Goal: Task Accomplishment & Management: Manage account settings

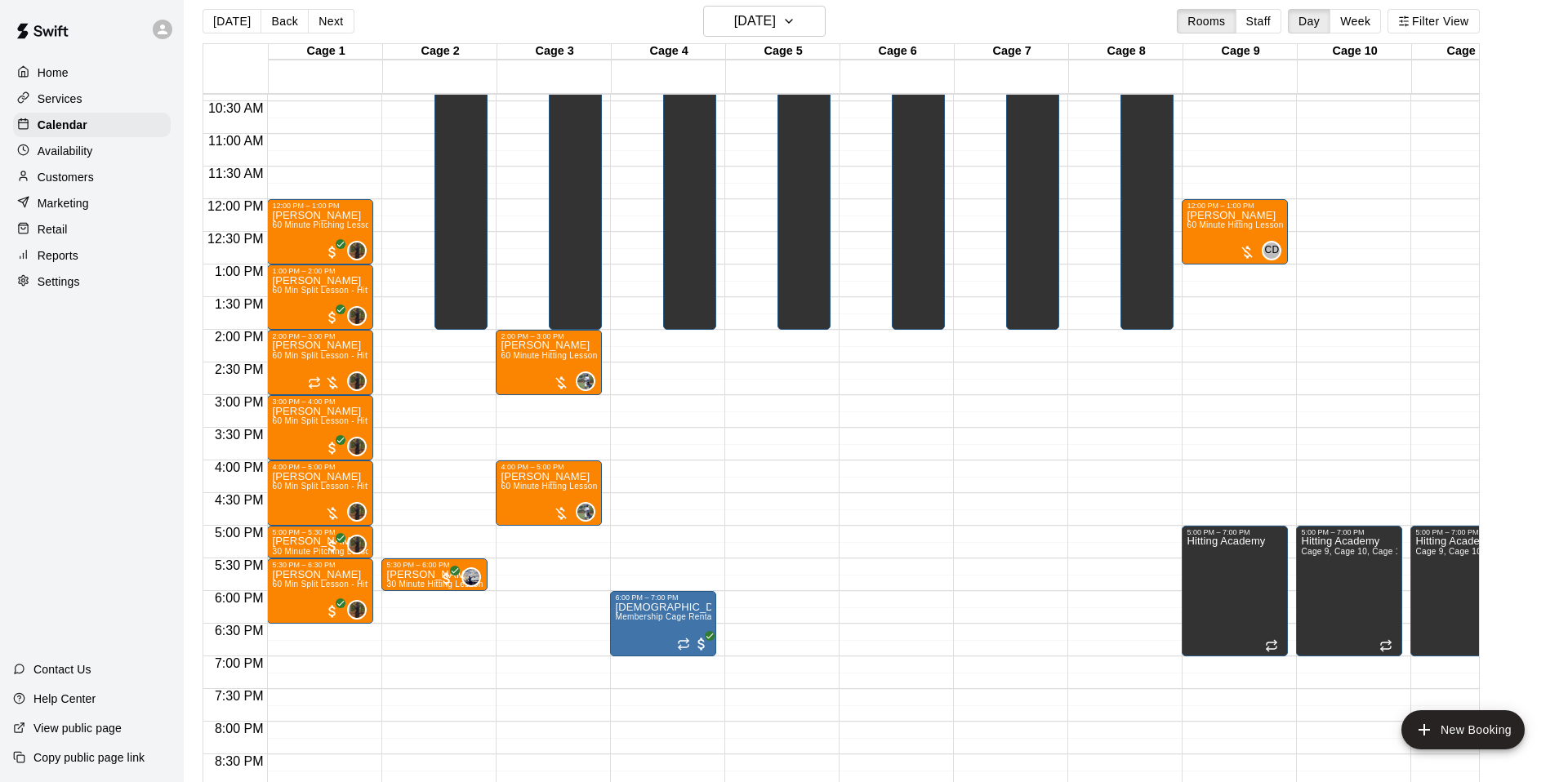
scroll to position [681, 0]
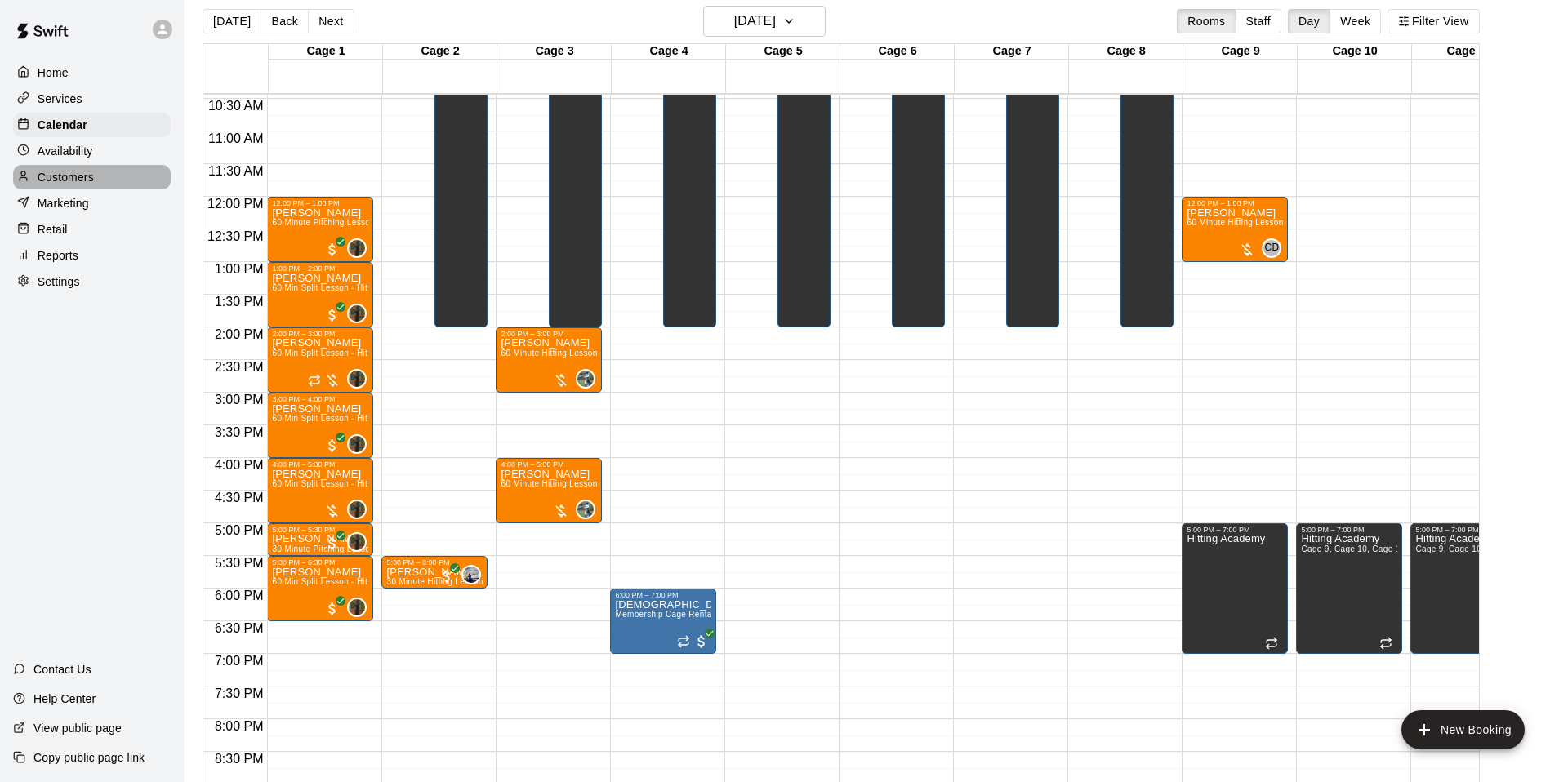
click at [79, 169] on p "Customers" at bounding box center [66, 178] width 57 height 16
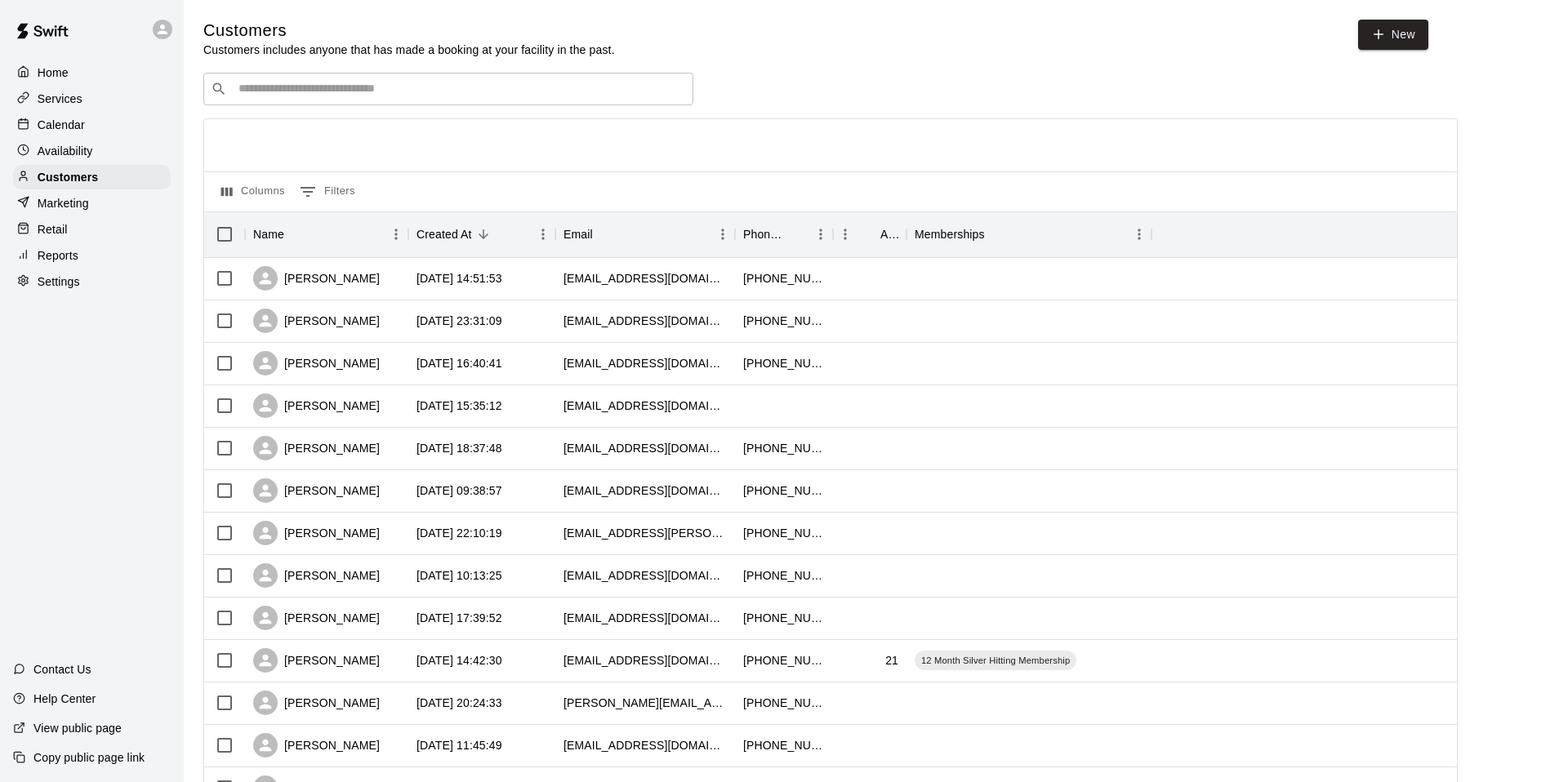
click at [552, 96] on input "Search customers by name or email" at bounding box center [460, 89] width 452 height 16
type input "****"
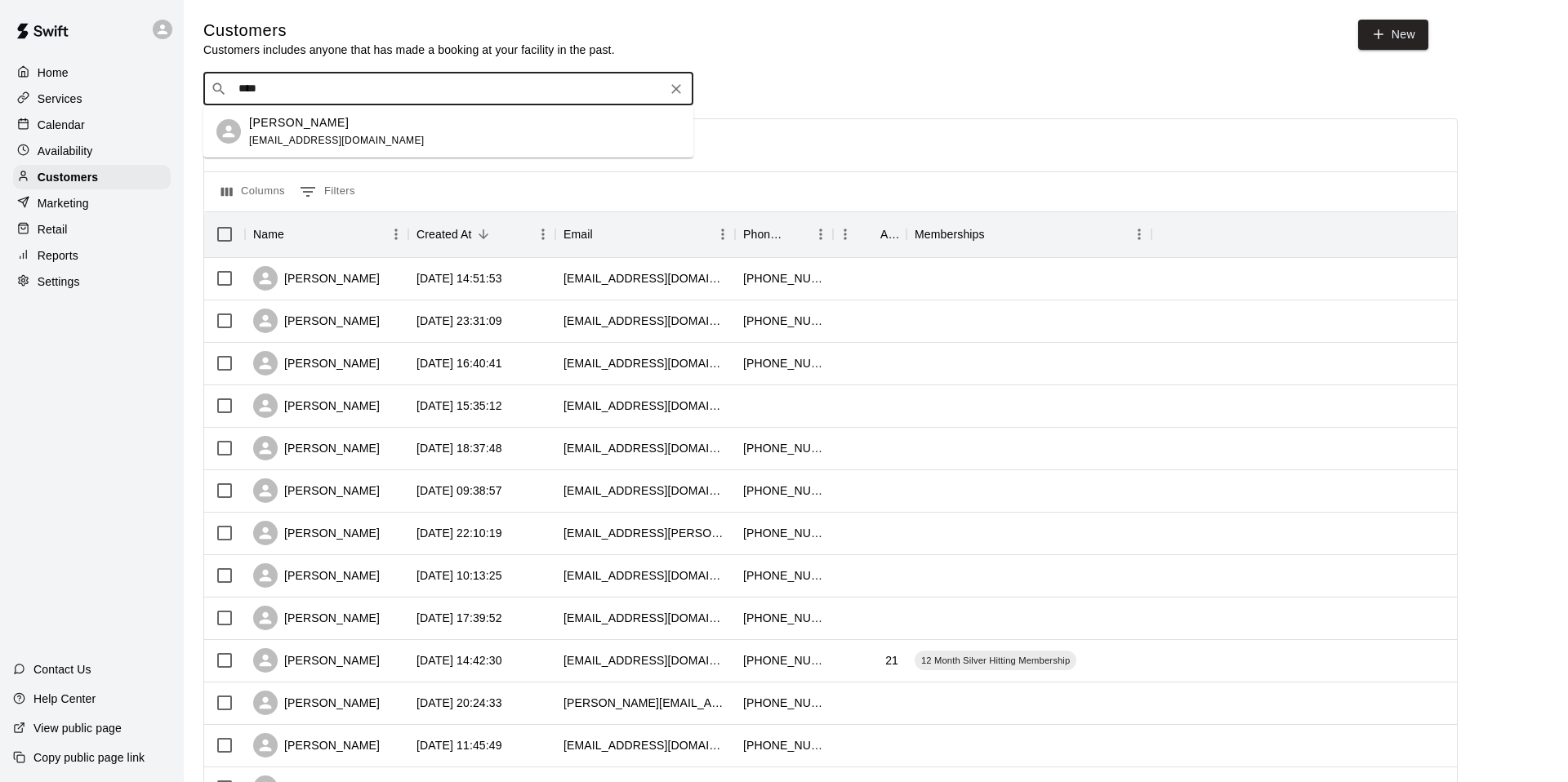
click at [470, 120] on div "Everett Geer lindseygeer23@gmail.com" at bounding box center [464, 132] width 431 height 35
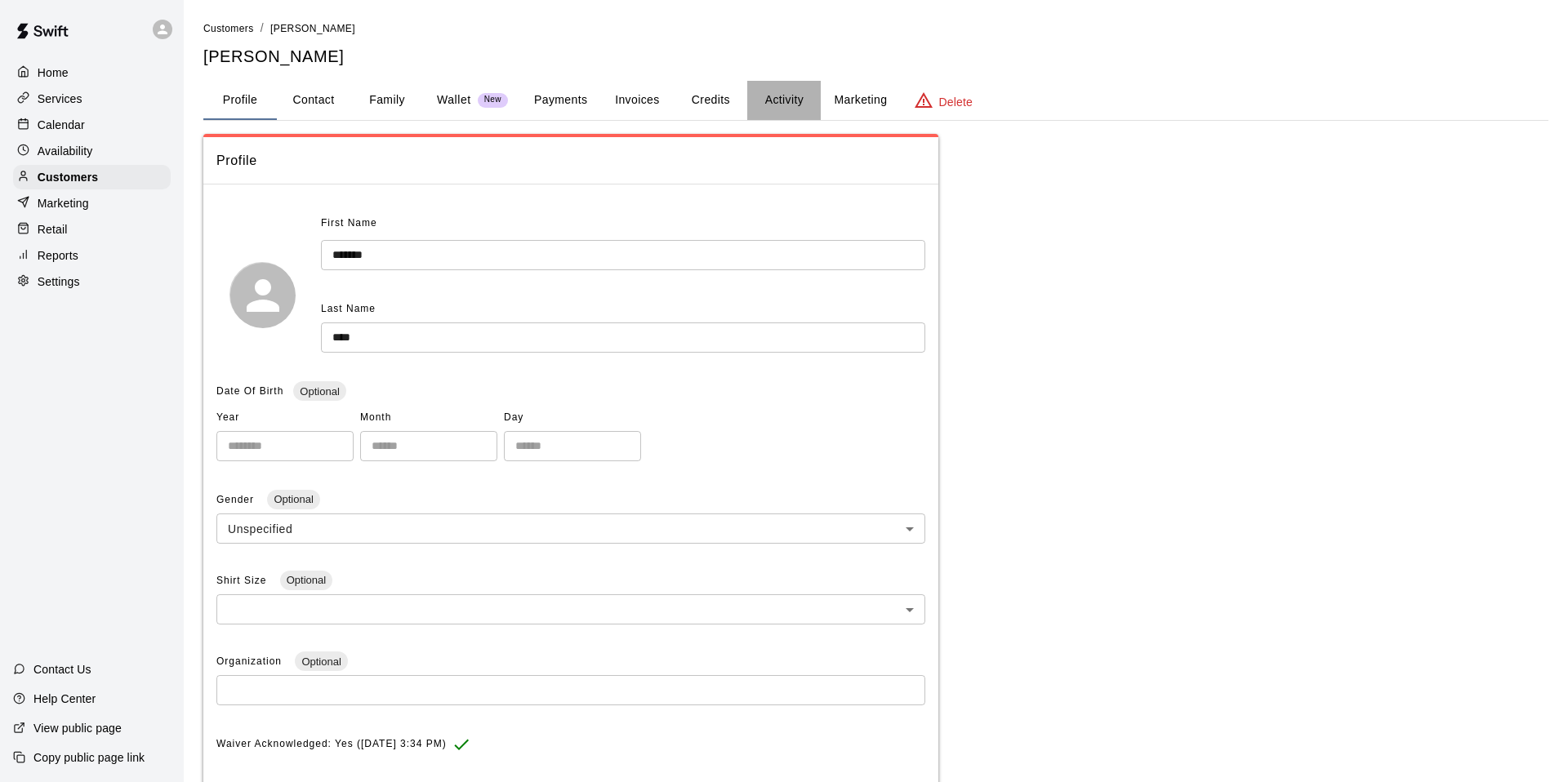
click at [765, 94] on button "Activity" at bounding box center [784, 100] width 73 height 39
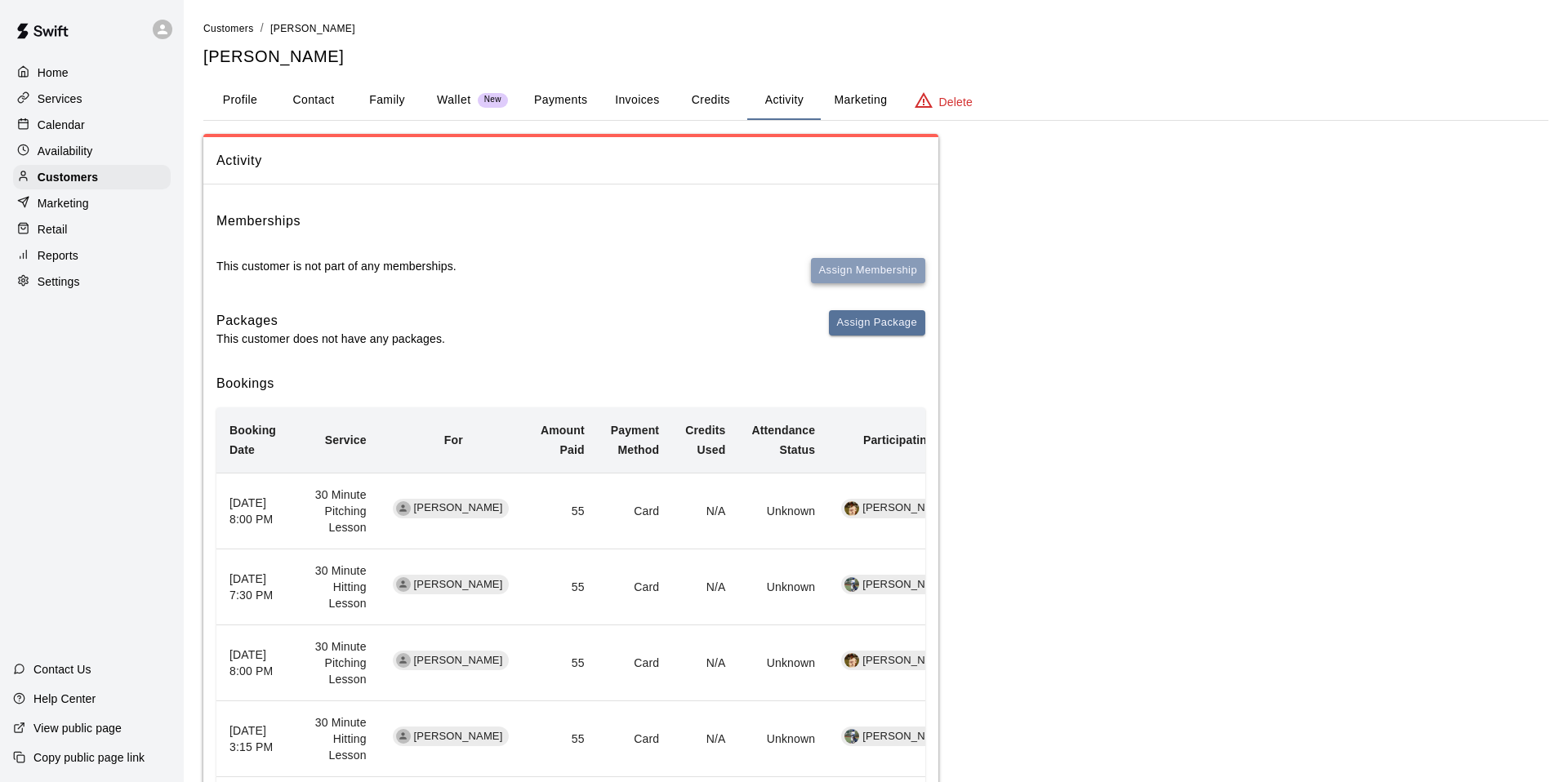
click at [861, 269] on button "Assign Membership" at bounding box center [867, 271] width 114 height 26
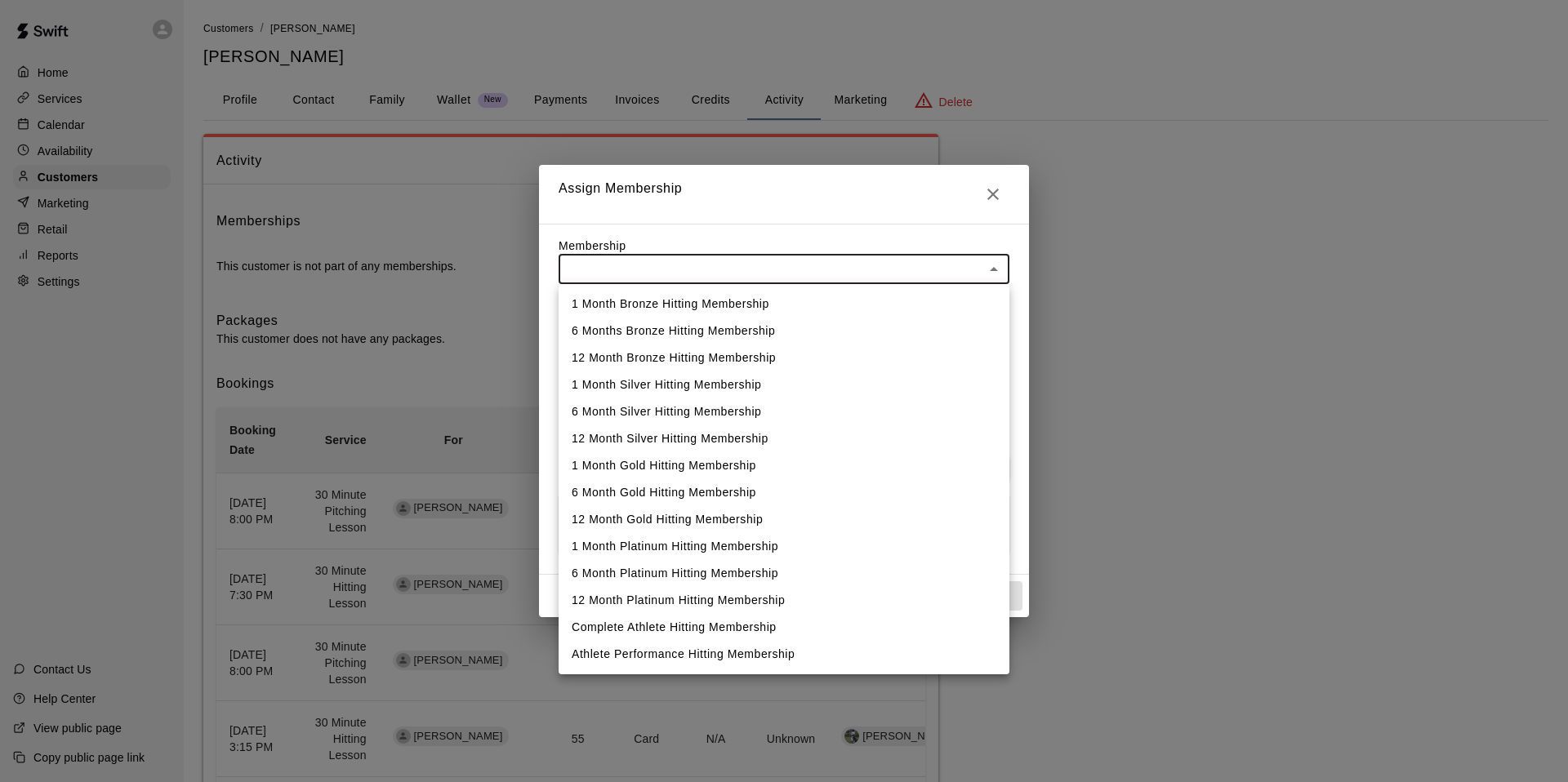
click at [711, 275] on body "Home Services Calendar Availability Customers Marketing Retail Reports Settings…" at bounding box center [784, 663] width 1568 height 1327
click at [741, 625] on li "Complete Athlete Hitting Membership" at bounding box center [784, 626] width 451 height 27
type input "**********"
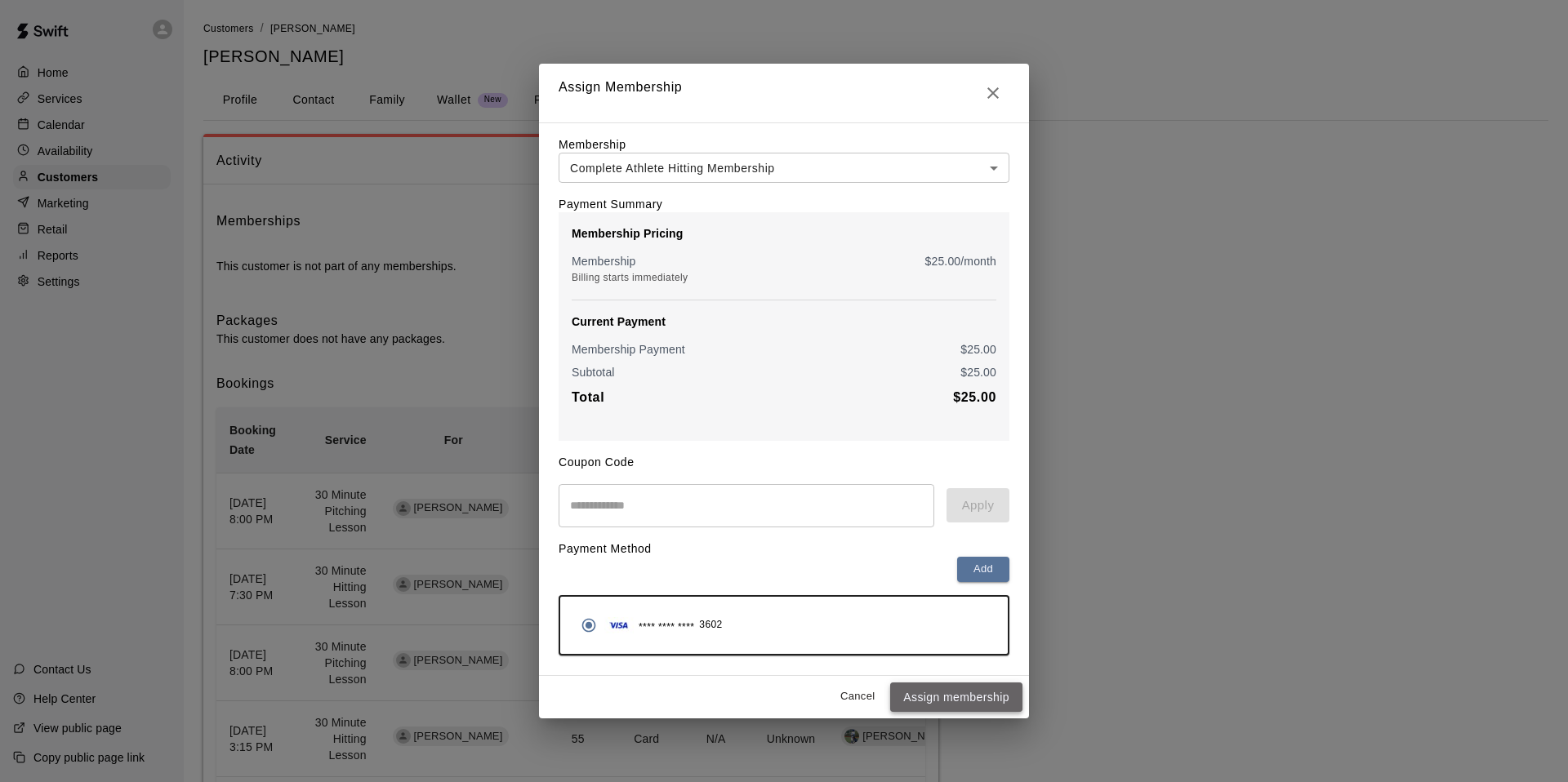
click at [966, 701] on button "Assign membership" at bounding box center [956, 697] width 132 height 30
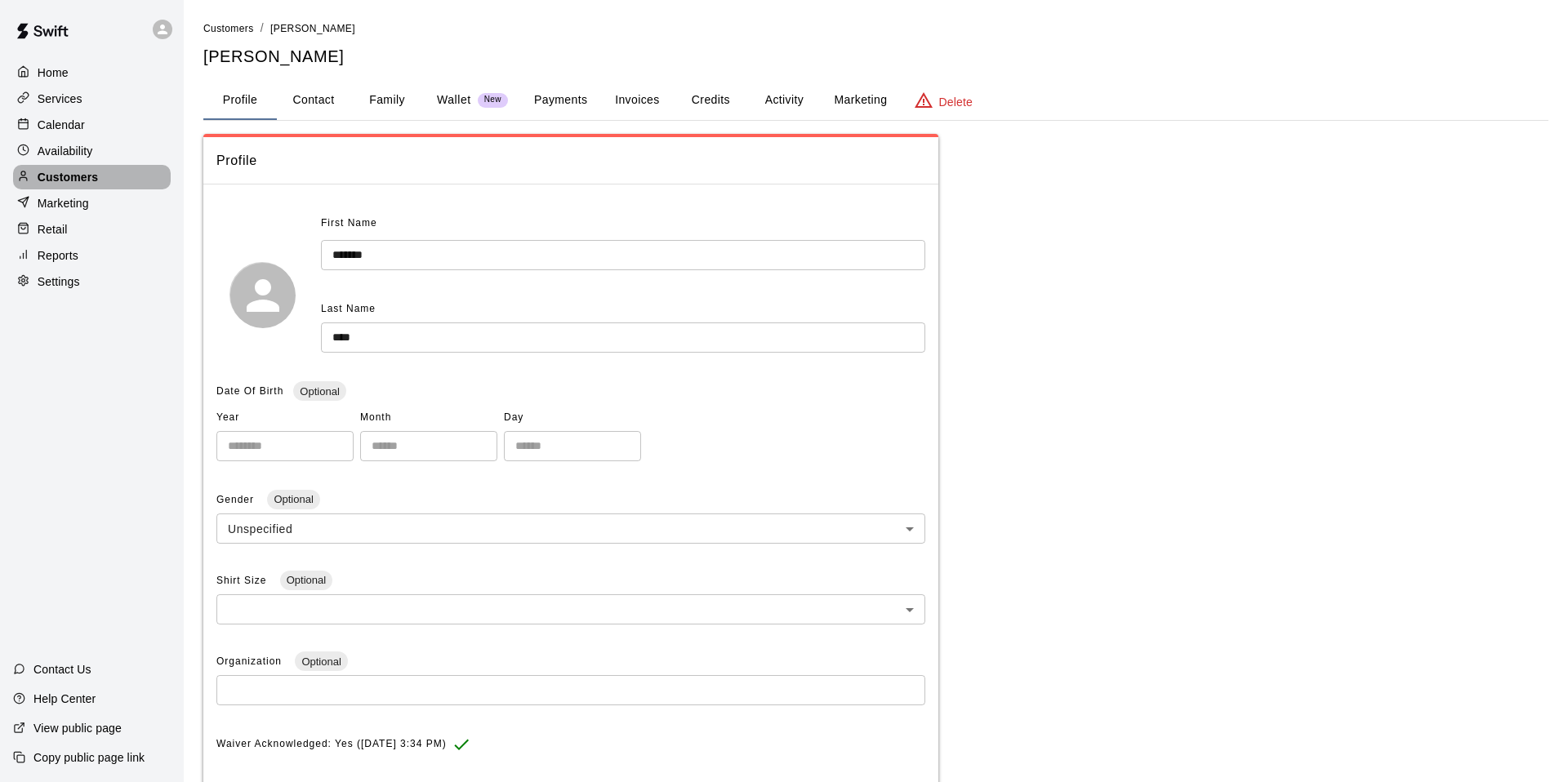
click at [81, 171] on p "Customers" at bounding box center [68, 178] width 60 height 16
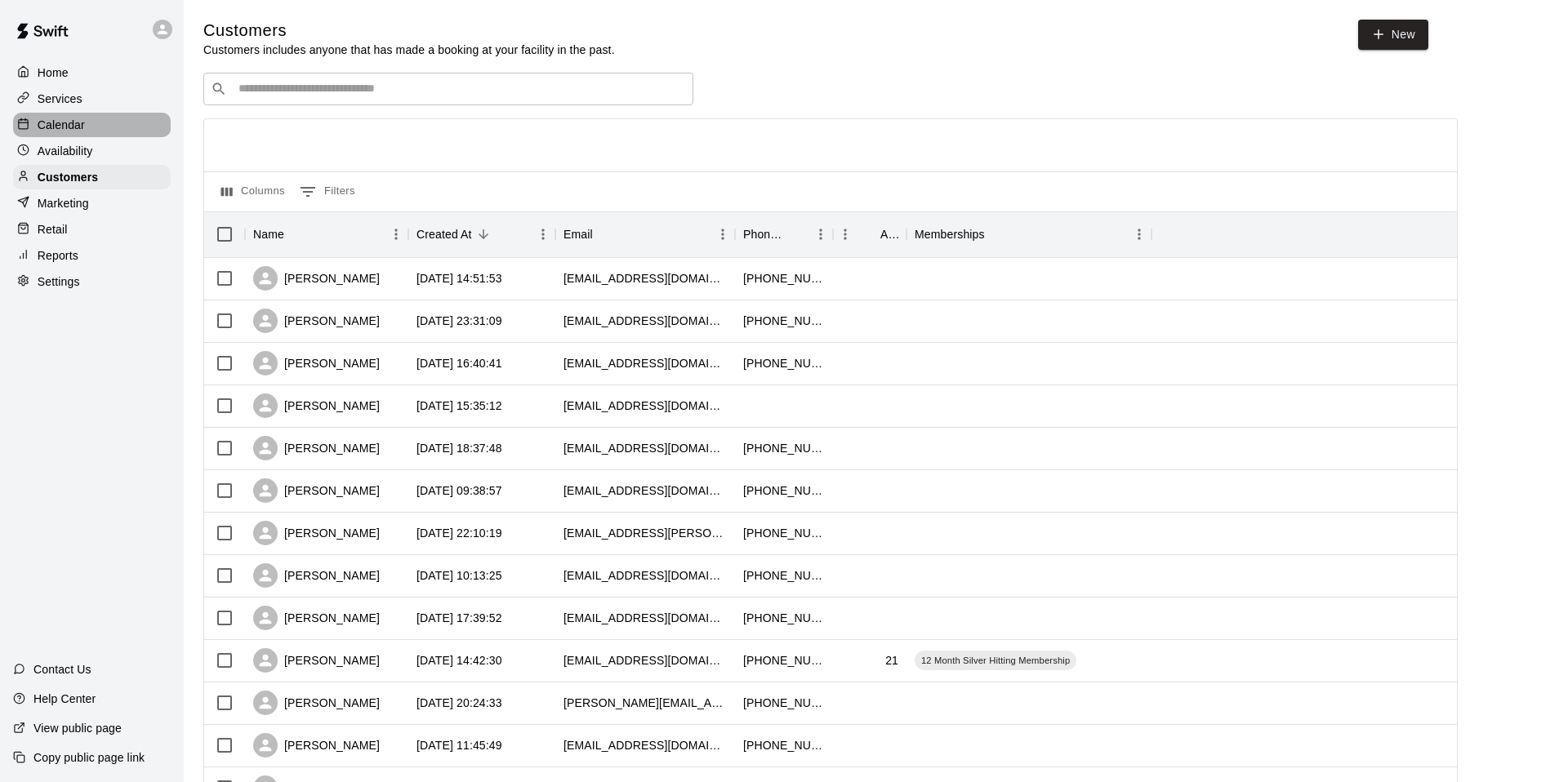
click at [86, 114] on div "Calendar" at bounding box center [92, 125] width 158 height 25
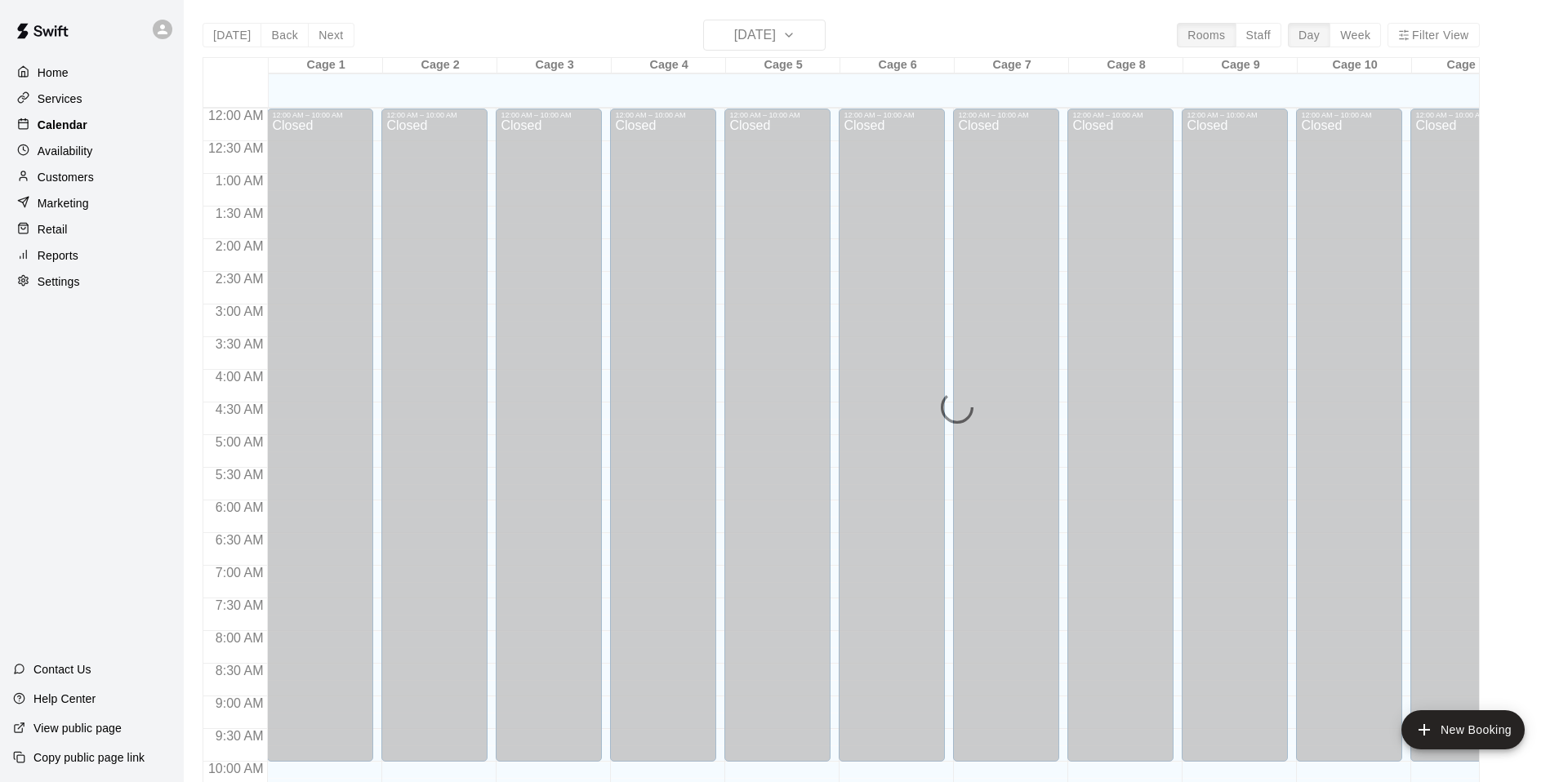
scroll to position [733, 0]
